Goal: Information Seeking & Learning: Learn about a topic

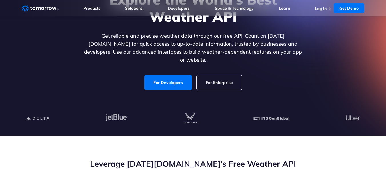
scroll to position [73, 0]
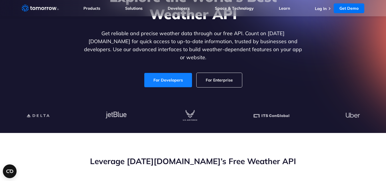
click at [172, 73] on link "For Developers" at bounding box center [168, 80] width 48 height 14
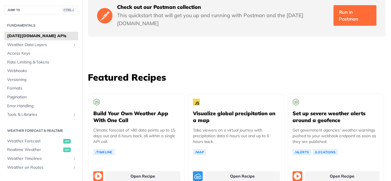
scroll to position [989, 0]
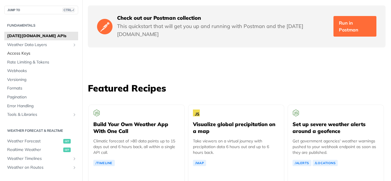
click at [58, 55] on span "Access Keys" at bounding box center [42, 54] width 70 height 6
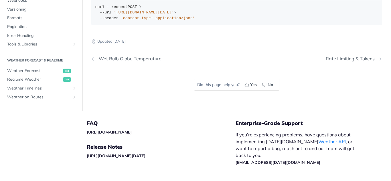
scroll to position [181, 0]
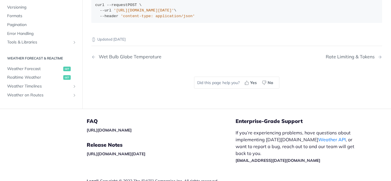
click at [386, 136] on footer "FAQ [URL][DOMAIN_NAME] Release Notes [URL][DOMAIN_NAME][DATE] Legal | Copyright…" at bounding box center [195, 160] width 391 height 103
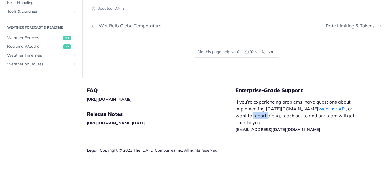
scroll to position [0, 0]
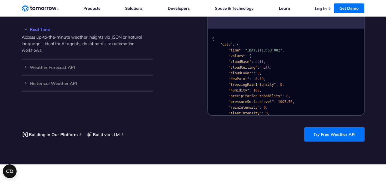
scroll to position [550, 0]
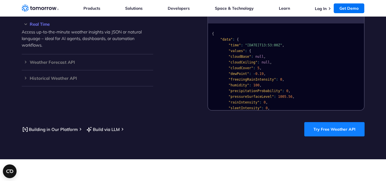
click at [340, 123] on link "Try Free Weather API" at bounding box center [335, 129] width 60 height 14
